Goal: Navigation & Orientation: Find specific page/section

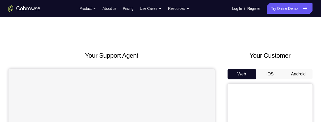
click at [297, 69] on button "Android" at bounding box center [298, 74] width 28 height 11
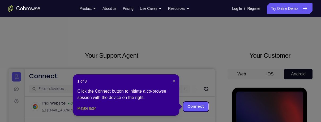
click at [87, 112] on button "Maybe later" at bounding box center [86, 108] width 18 height 6
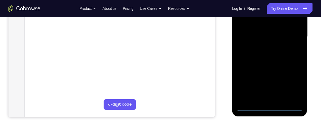
scroll to position [130, 0]
click at [271, 106] on div at bounding box center [269, 36] width 67 height 149
click at [296, 85] on div at bounding box center [269, 36] width 67 height 149
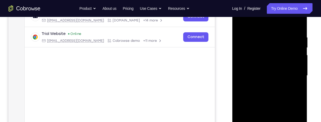
scroll to position [89, 0]
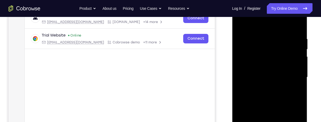
click at [281, 25] on div at bounding box center [269, 77] width 67 height 149
click at [278, 47] on div at bounding box center [269, 77] width 67 height 149
click at [264, 30] on div at bounding box center [269, 77] width 67 height 149
click at [262, 60] on div at bounding box center [269, 77] width 67 height 149
click at [272, 48] on div at bounding box center [269, 77] width 67 height 149
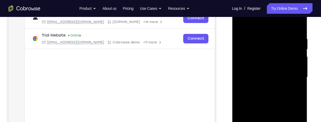
click at [248, 78] on div at bounding box center [269, 77] width 67 height 149
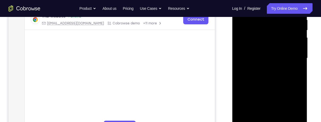
scroll to position [108, 0]
click at [271, 118] on div at bounding box center [269, 58] width 67 height 149
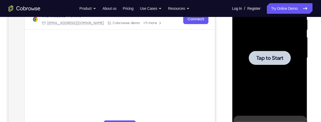
click at [257, 73] on div at bounding box center [269, 58] width 67 height 149
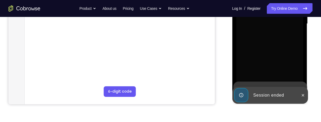
scroll to position [144, 0]
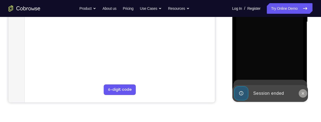
click at [301, 94] on icon at bounding box center [303, 94] width 4 height 4
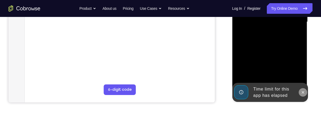
click at [303, 91] on icon at bounding box center [303, 93] width 4 height 4
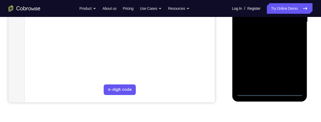
click at [270, 94] on div at bounding box center [269, 22] width 67 height 149
click at [294, 70] on div at bounding box center [269, 22] width 67 height 149
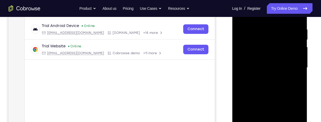
scroll to position [89, 0]
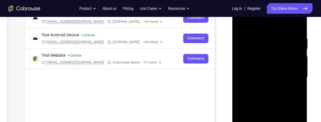
click at [247, 24] on div at bounding box center [269, 77] width 67 height 149
click at [262, 65] on div at bounding box center [269, 77] width 67 height 149
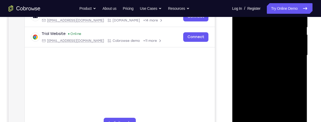
scroll to position [112, 0]
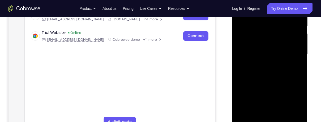
click at [255, 30] on div at bounding box center [269, 54] width 67 height 149
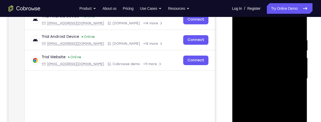
scroll to position [87, 0]
click at [252, 53] on div at bounding box center [269, 79] width 67 height 149
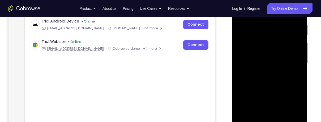
scroll to position [104, 0]
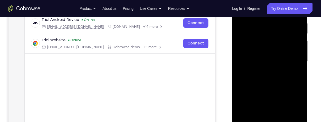
click at [285, 116] on div at bounding box center [269, 62] width 67 height 149
click at [250, 71] on div at bounding box center [269, 62] width 67 height 149
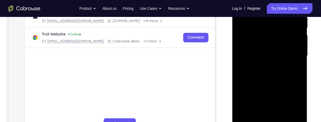
scroll to position [110, 0]
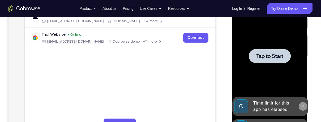
click at [303, 110] on button at bounding box center [303, 107] width 9 height 9
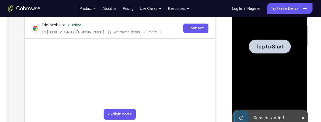
scroll to position [120, 0]
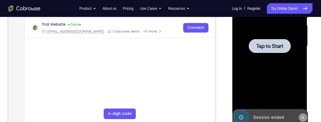
click at [303, 116] on icon at bounding box center [303, 118] width 4 height 4
